Goal: Check status

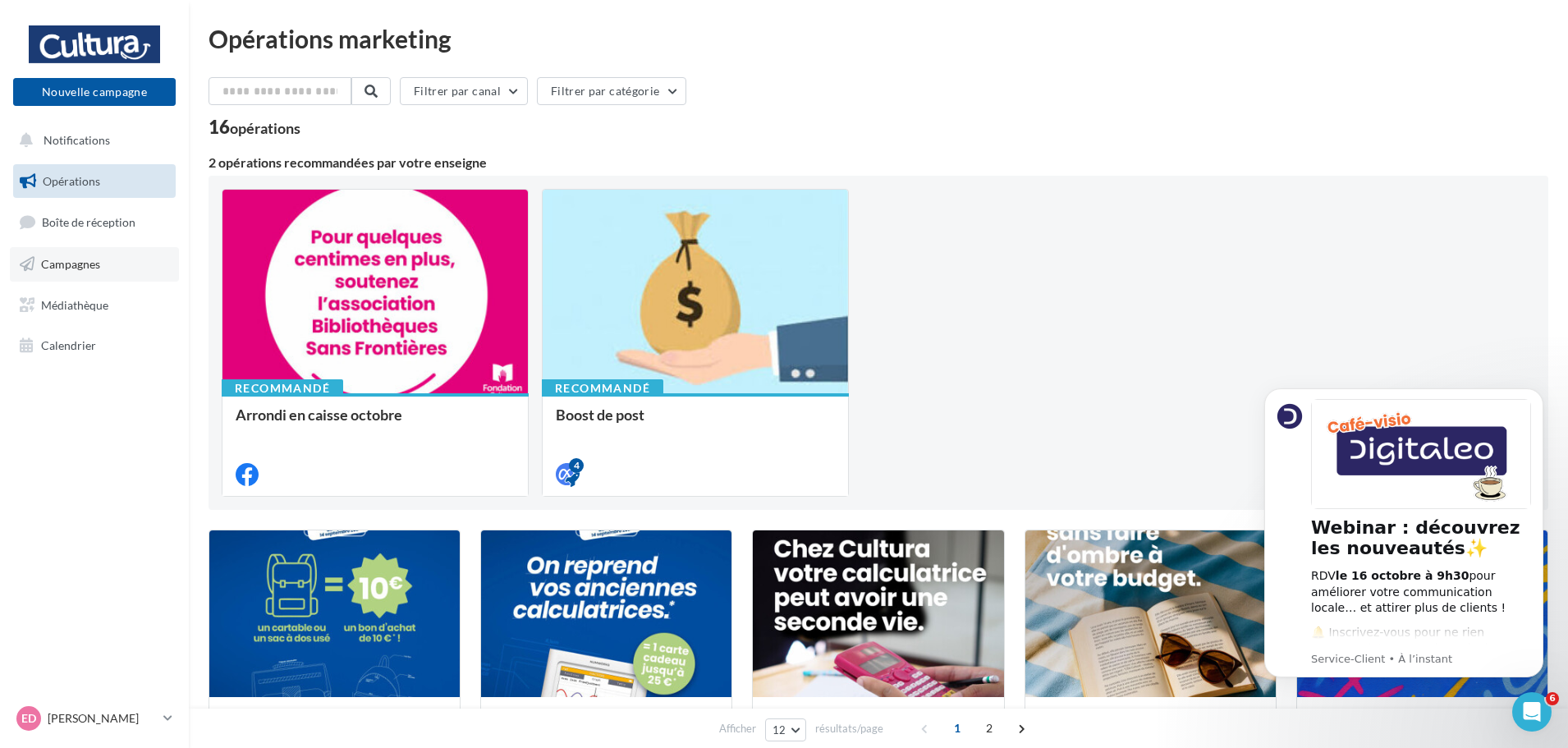
click at [114, 263] on link "Campagnes" at bounding box center [94, 265] width 170 height 35
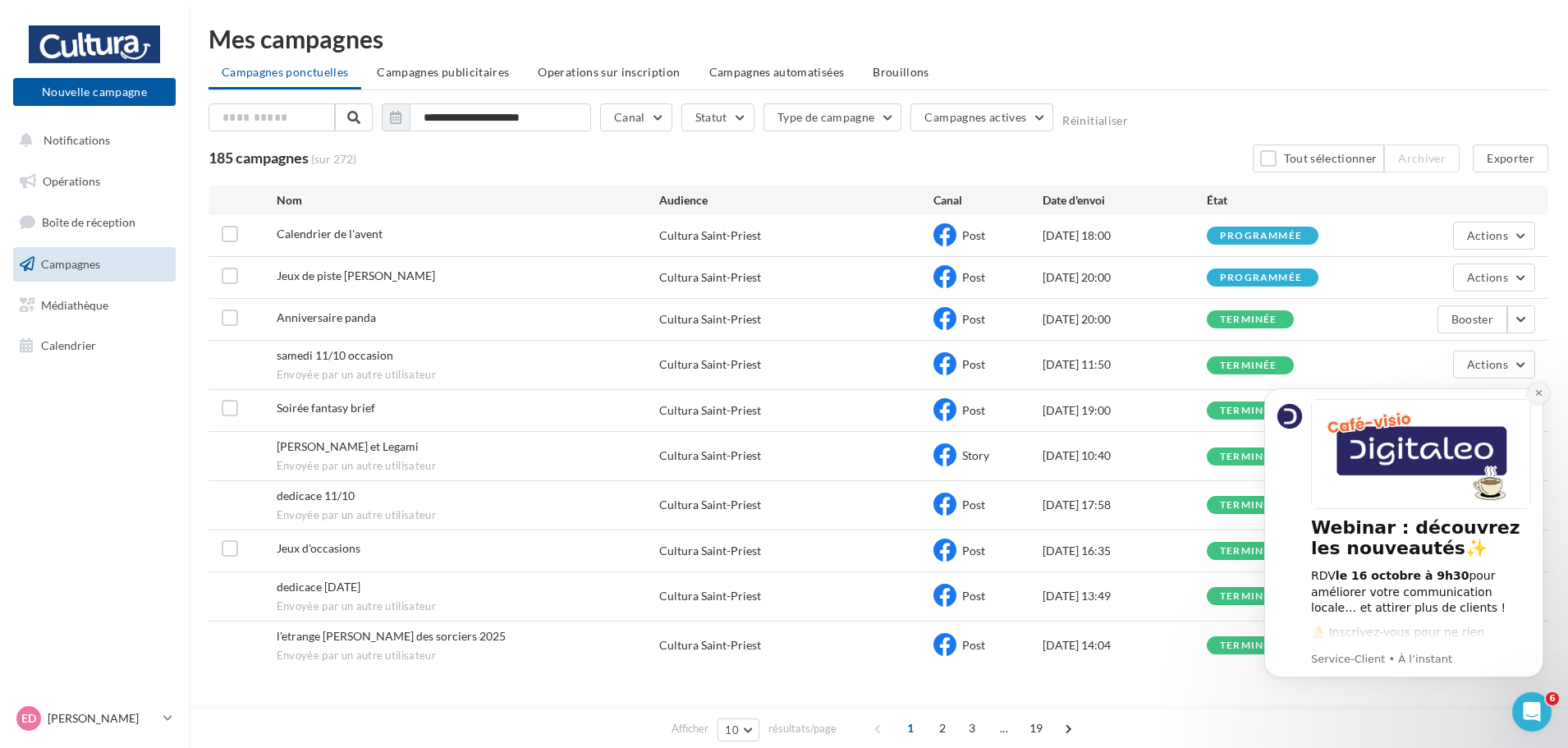
click at [1533, 395] on button "Dismiss notification" at bounding box center [1539, 394] width 22 height 22
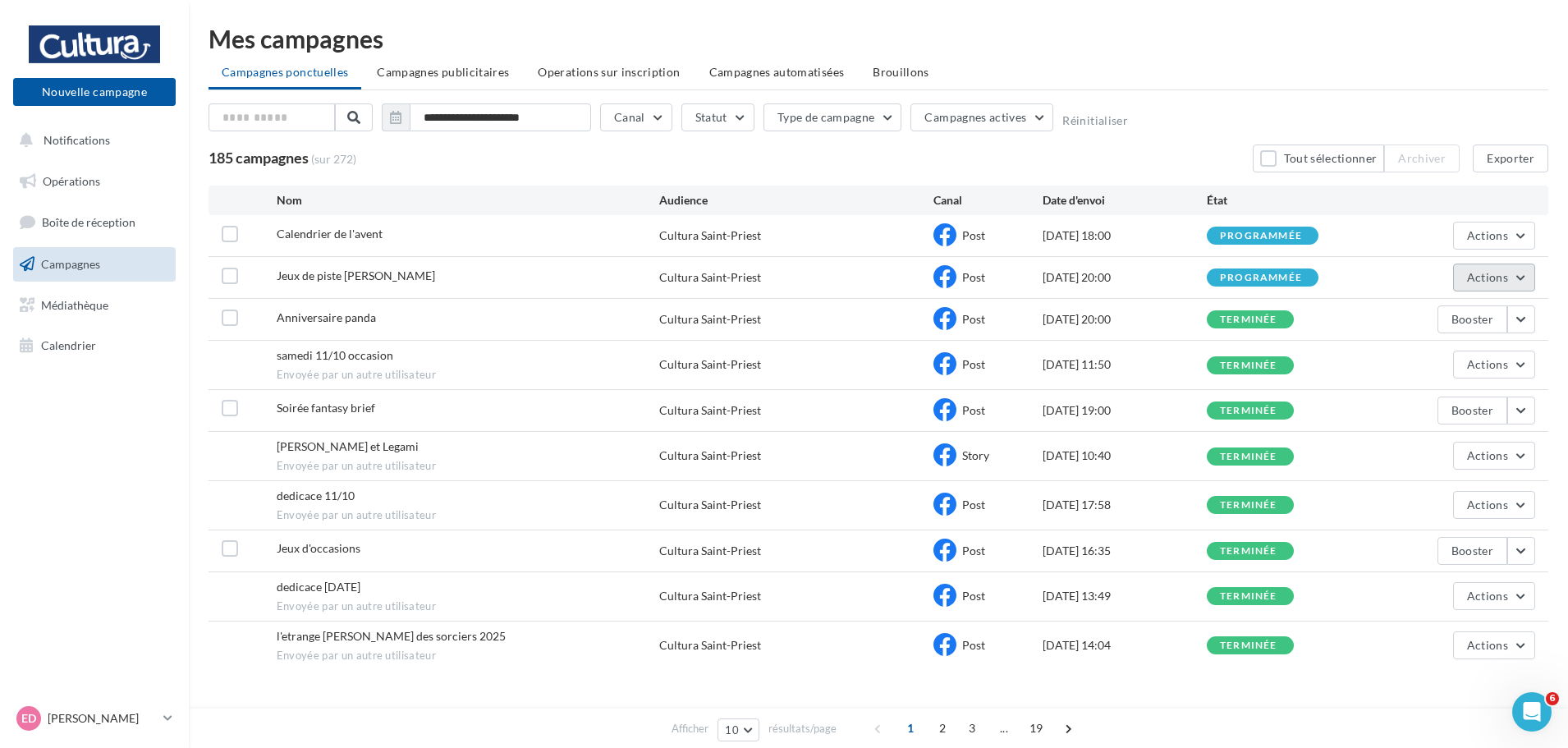
click at [1496, 273] on span "Actions" at bounding box center [1488, 277] width 41 height 14
click at [1435, 437] on button "Annuler" at bounding box center [1453, 444] width 165 height 43
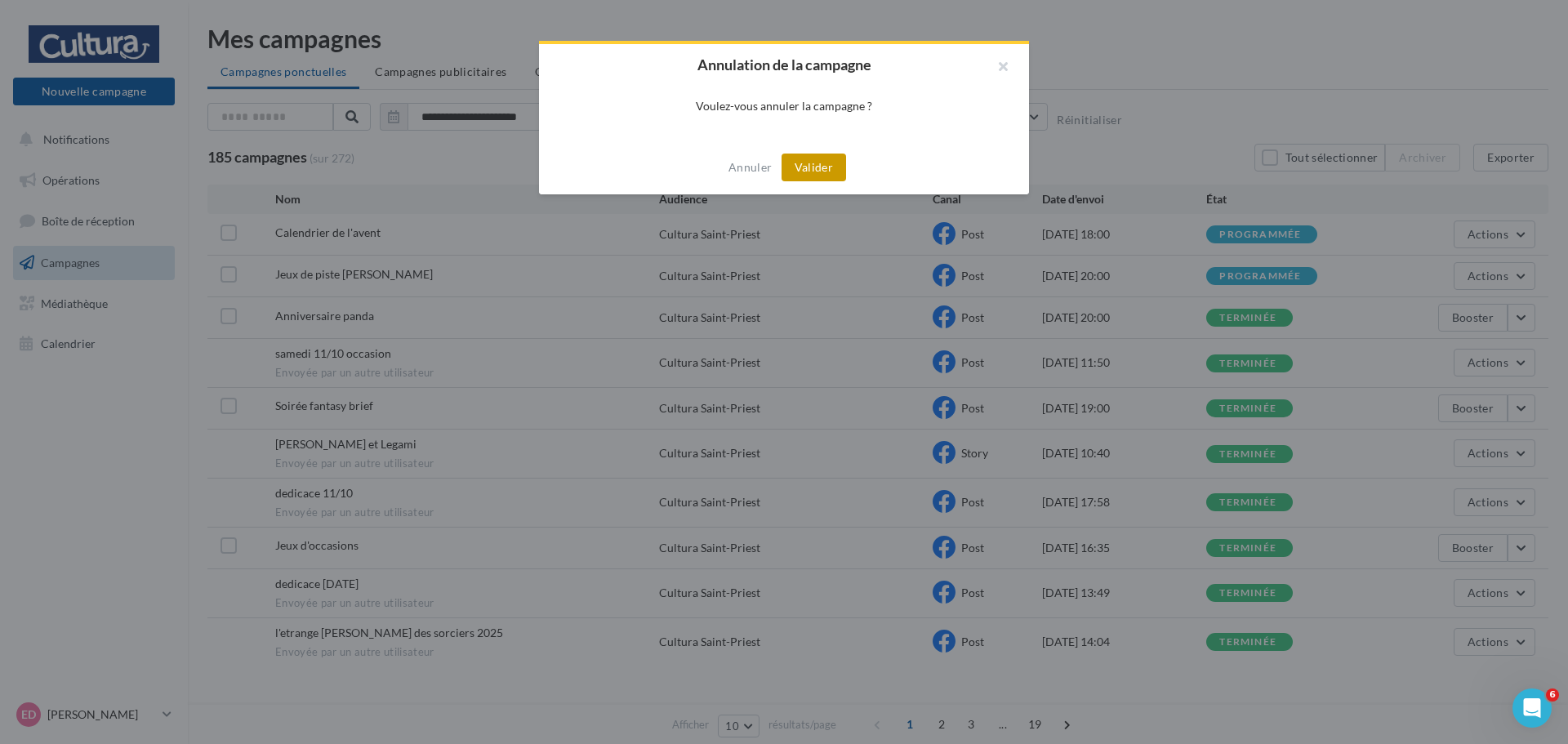
click at [808, 165] on button "Valider" at bounding box center [814, 168] width 64 height 28
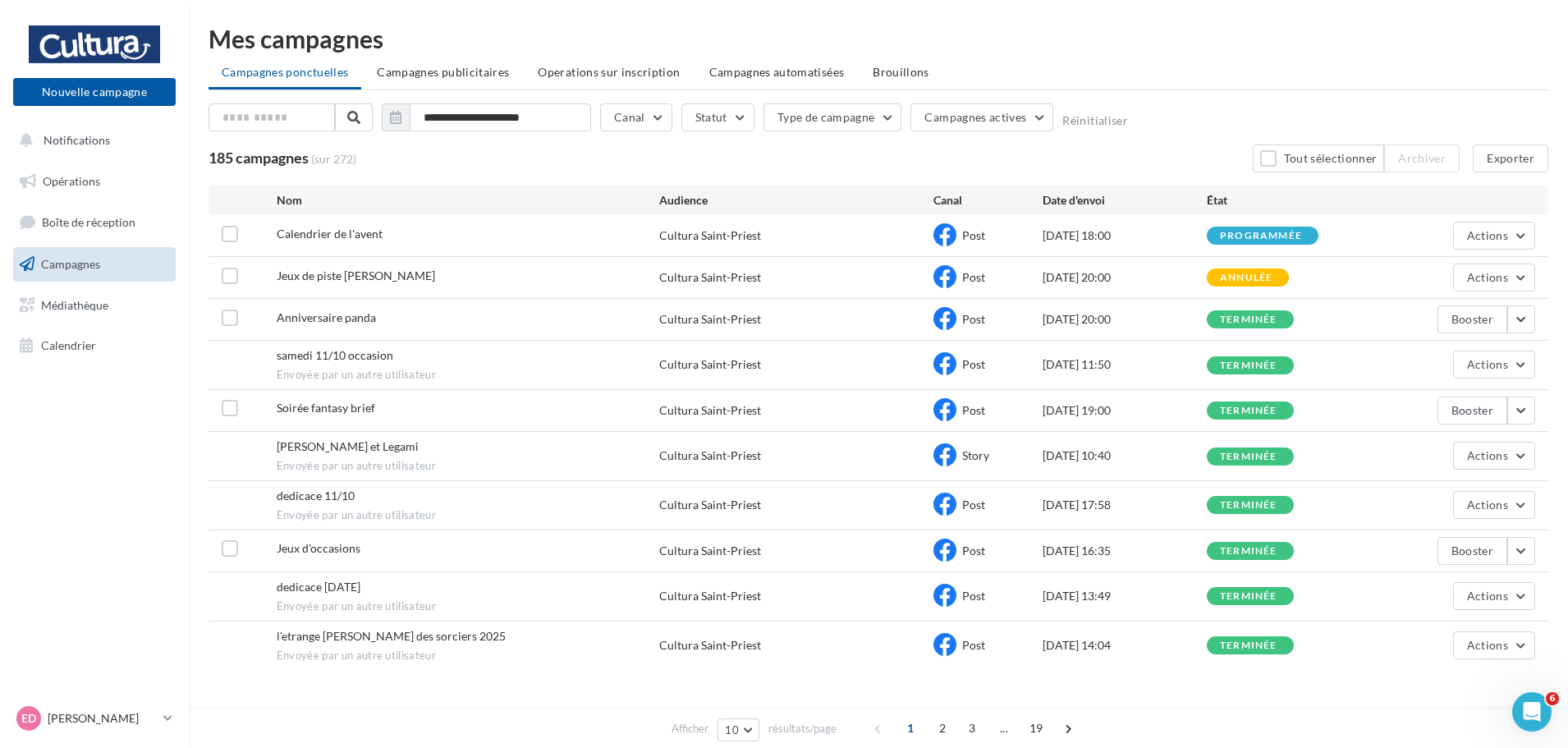
click at [1538, 315] on div "Anniversaire panda Cultura Saint-Priest Post [DATE] 20:00 terminée Booster" at bounding box center [878, 319] width 1340 height 41
click at [1530, 317] on button "button" at bounding box center [1522, 319] width 28 height 28
click at [1437, 351] on button "Voir les résultats" at bounding box center [1453, 358] width 165 height 43
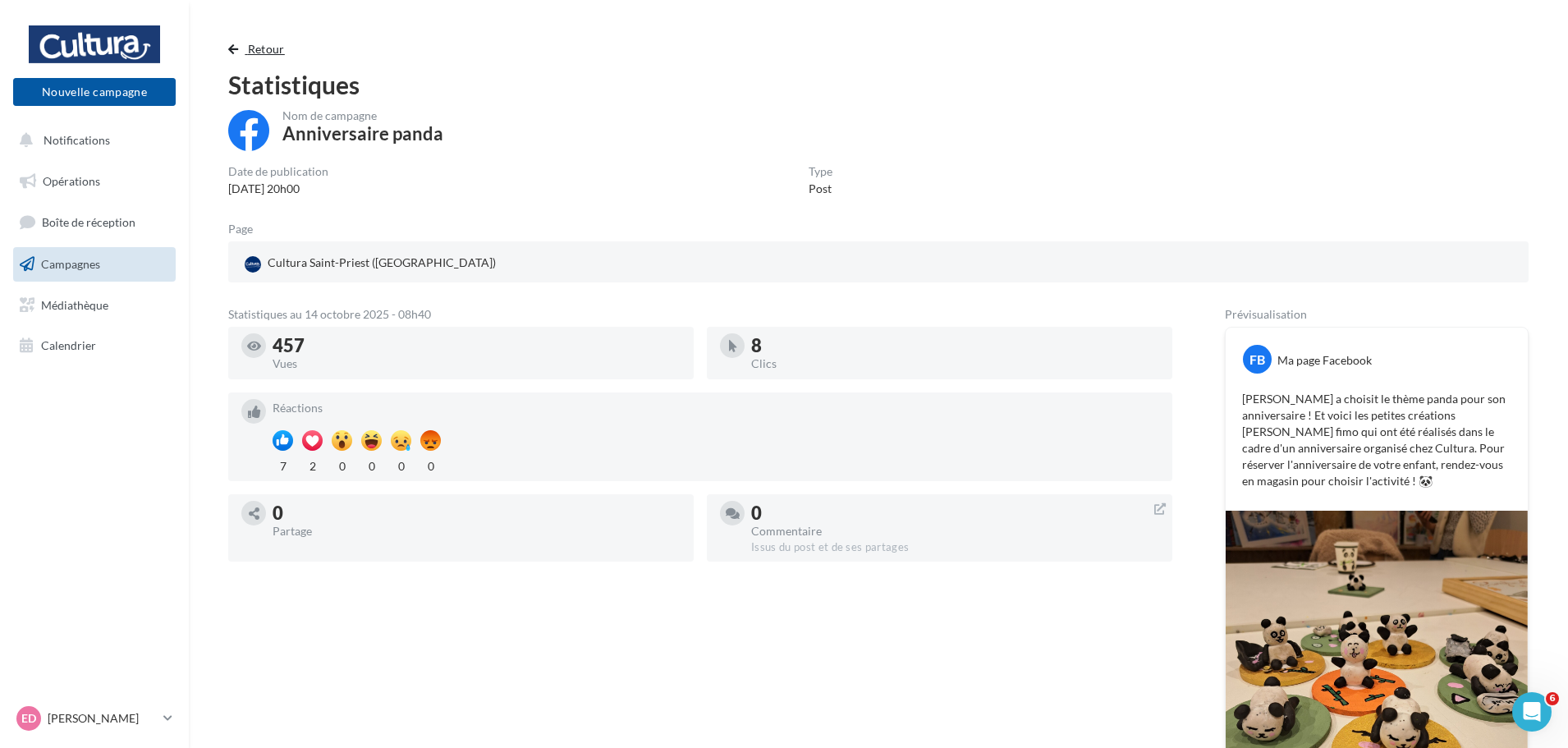
click at [267, 43] on span "Retour" at bounding box center [266, 49] width 37 height 14
